Goal: Task Accomplishment & Management: Complete application form

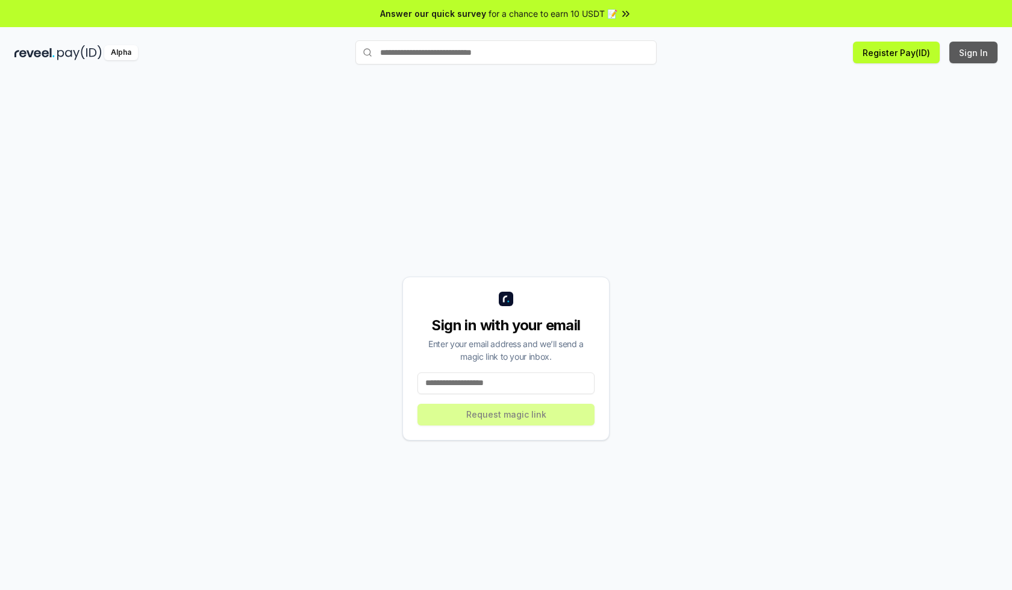
click at [974, 52] on button "Sign In" at bounding box center [973, 53] width 48 height 22
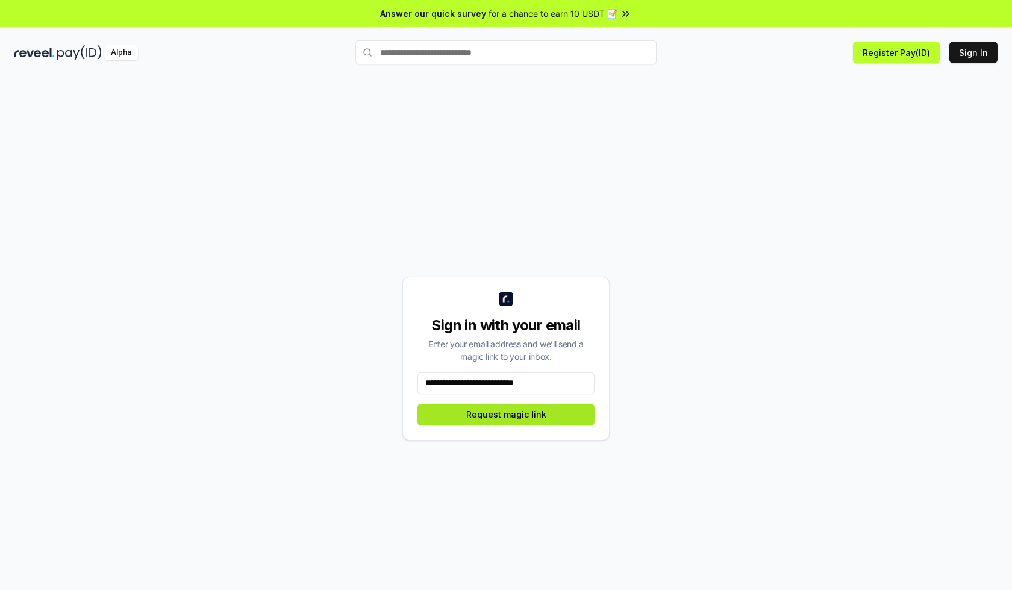
type input "**********"
click at [506, 414] on button "Request magic link" at bounding box center [505, 414] width 177 height 22
